Goal: Navigation & Orientation: Find specific page/section

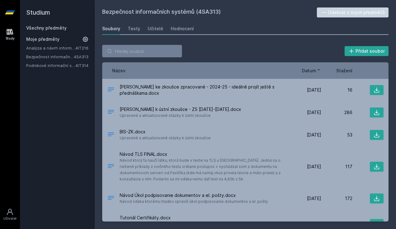
scroll to position [274, 0]
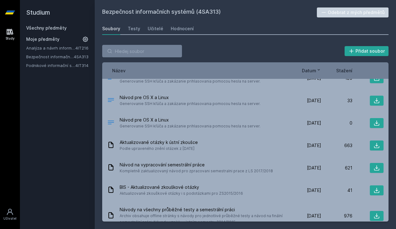
click at [67, 93] on div "Studium Všechny předměty Moje předměty Analýza a návrh informačních systémů 4IT…" at bounding box center [57, 114] width 75 height 229
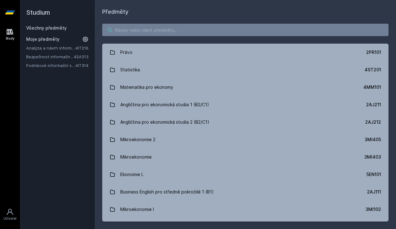
click at [131, 32] on input "search" at bounding box center [245, 30] width 287 height 12
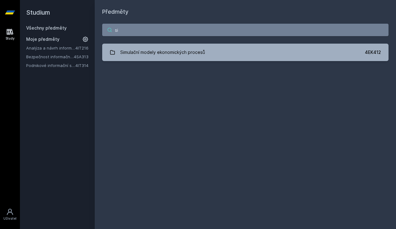
type input "s"
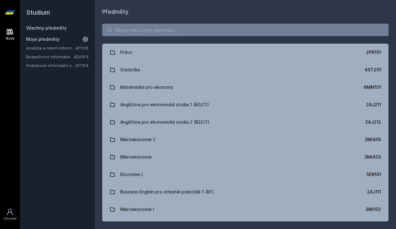
click at [59, 104] on div "Studium Všechny předměty Moje předměty Analýza a návrh informačních systémů 4IT…" at bounding box center [57, 114] width 75 height 229
